Goal: Task Accomplishment & Management: Use online tool/utility

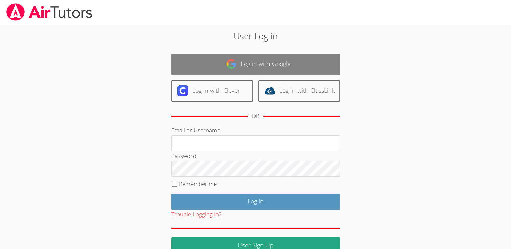
click at [217, 74] on link "Log in with Google" at bounding box center [255, 64] width 169 height 21
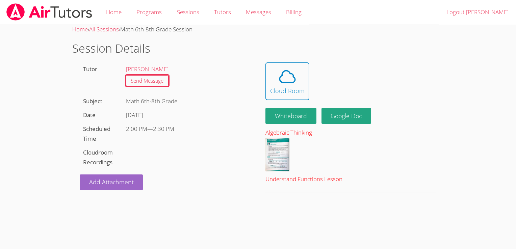
click at [342, 179] on div "Understand Functions Lesson" at bounding box center [351, 180] width 171 height 10
click at [356, 164] on div at bounding box center [351, 156] width 171 height 37
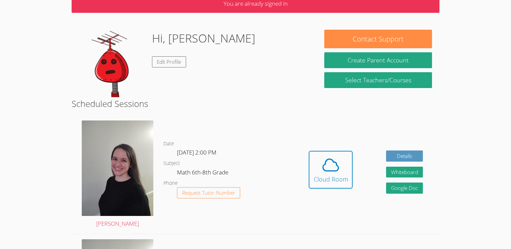
scroll to position [36, 0]
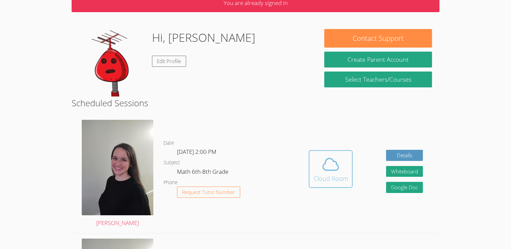
click at [340, 181] on div "Cloud Room" at bounding box center [330, 178] width 34 height 9
click at [332, 165] on icon at bounding box center [330, 164] width 19 height 19
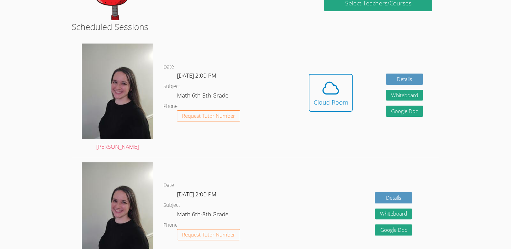
scroll to position [0, 0]
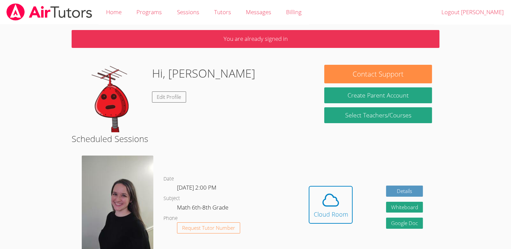
click at [117, 99] on img at bounding box center [113, 99] width 68 height 68
click at [118, 220] on img at bounding box center [118, 204] width 72 height 96
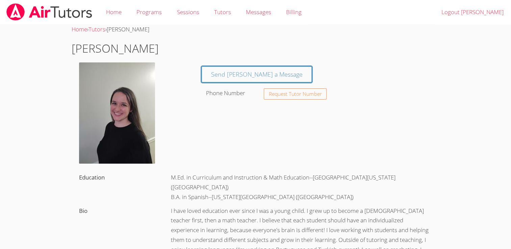
click at [120, 120] on img at bounding box center [117, 112] width 76 height 101
click at [120, 123] on img at bounding box center [117, 112] width 76 height 101
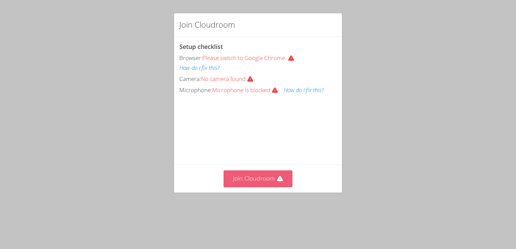
click at [261, 187] on button "Join Cloudroom" at bounding box center [258, 179] width 69 height 17
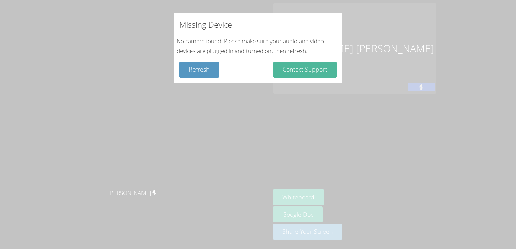
click at [305, 73] on button "Contact Support" at bounding box center [305, 70] width 64 height 16
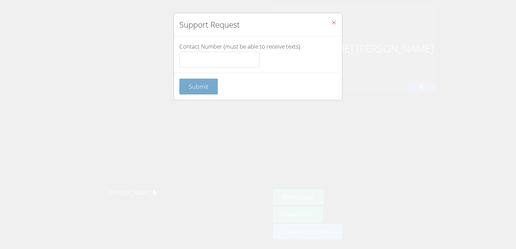
click at [203, 92] on button "Submit" at bounding box center [198, 87] width 39 height 16
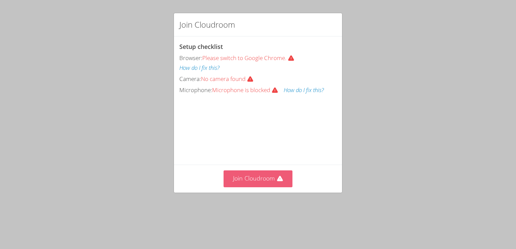
click at [256, 187] on button "Join Cloudroom" at bounding box center [258, 179] width 69 height 17
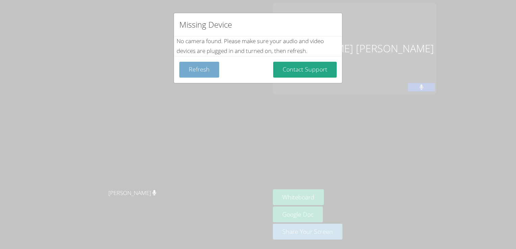
click at [203, 71] on button "Refresh" at bounding box center [199, 70] width 40 height 16
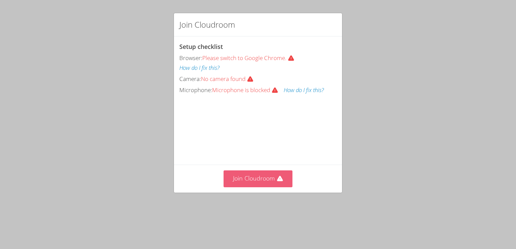
click at [245, 187] on button "Join Cloudroom" at bounding box center [258, 179] width 69 height 17
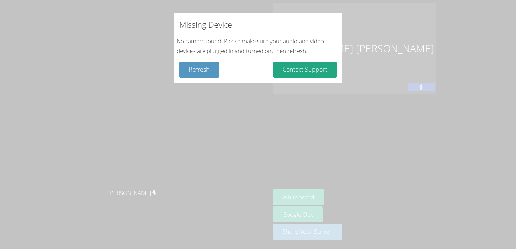
drag, startPoint x: 395, startPoint y: 196, endPoint x: 19, endPoint y: 110, distance: 385.7
click at [19, 110] on div "Missing Device No camera found . Please make sure your audio and video devices …" at bounding box center [258, 124] width 516 height 249
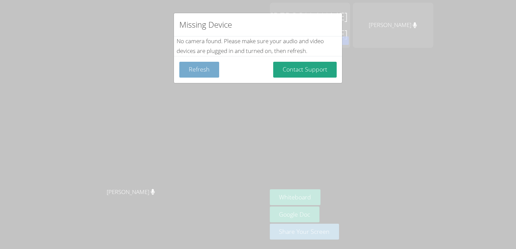
click at [206, 70] on button "Refresh" at bounding box center [199, 70] width 40 height 16
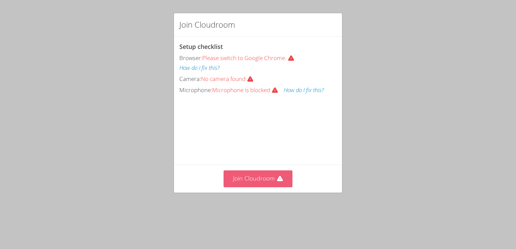
click at [237, 187] on button "Join Cloudroom" at bounding box center [258, 179] width 69 height 17
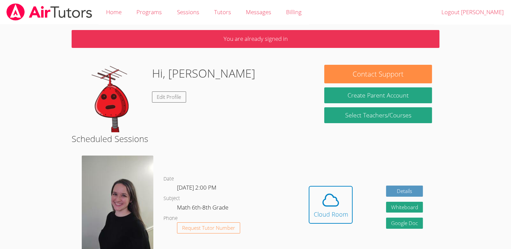
click at [107, 99] on img at bounding box center [113, 99] width 68 height 68
click at [329, 203] on icon at bounding box center [330, 200] width 19 height 19
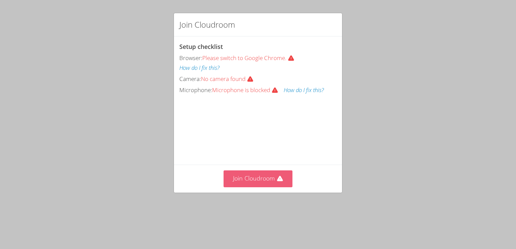
click at [282, 187] on button "Join Cloudroom" at bounding box center [258, 179] width 69 height 17
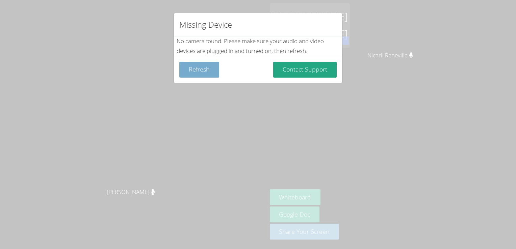
click at [187, 72] on button "Refresh" at bounding box center [199, 70] width 40 height 16
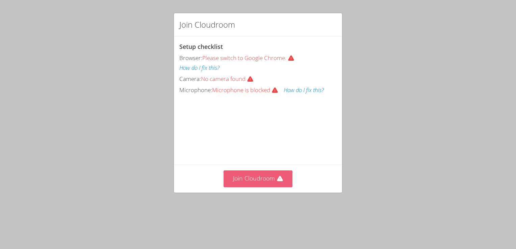
click at [240, 187] on button "Join Cloudroom" at bounding box center [258, 179] width 69 height 17
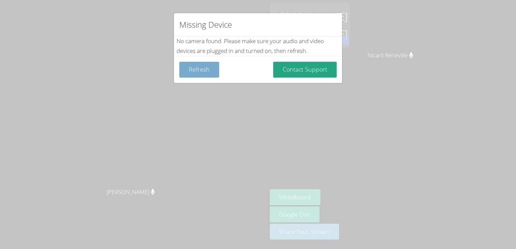
click at [200, 77] on button "Refresh" at bounding box center [199, 70] width 40 height 16
